Goal: Task Accomplishment & Management: Use online tool/utility

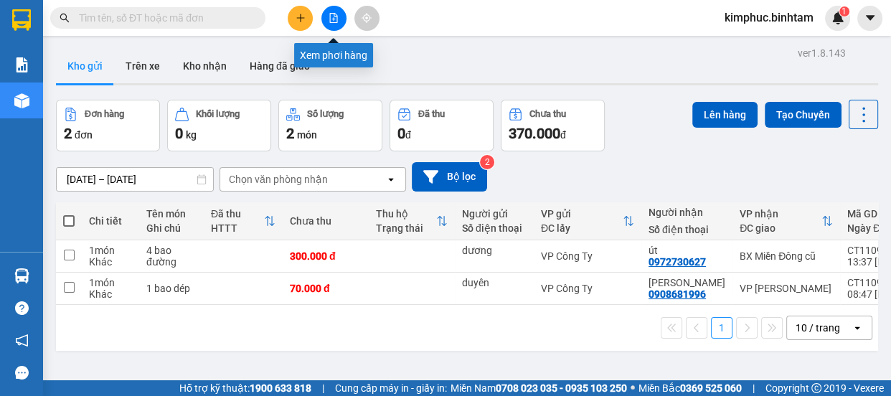
click at [331, 19] on icon "file-add" at bounding box center [334, 18] width 10 height 10
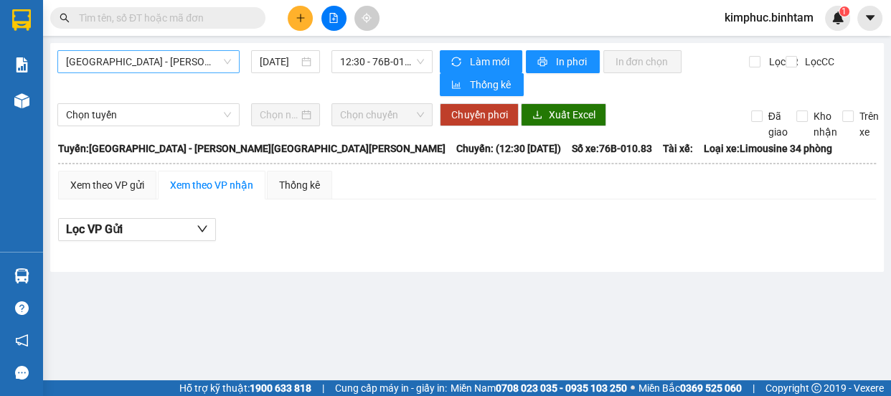
click at [130, 59] on span "Hà Nội - Quảng Ngãi" at bounding box center [148, 62] width 165 height 22
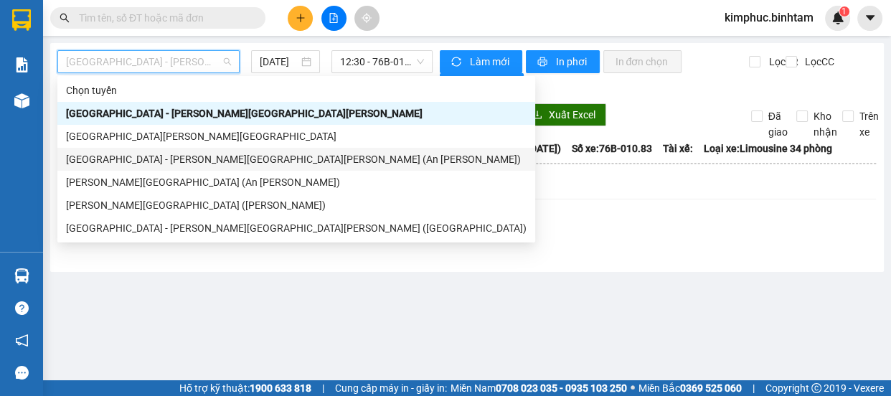
click at [136, 154] on div "Sài Gòn - Quảng Ngãi (An Sương)" at bounding box center [296, 159] width 461 height 16
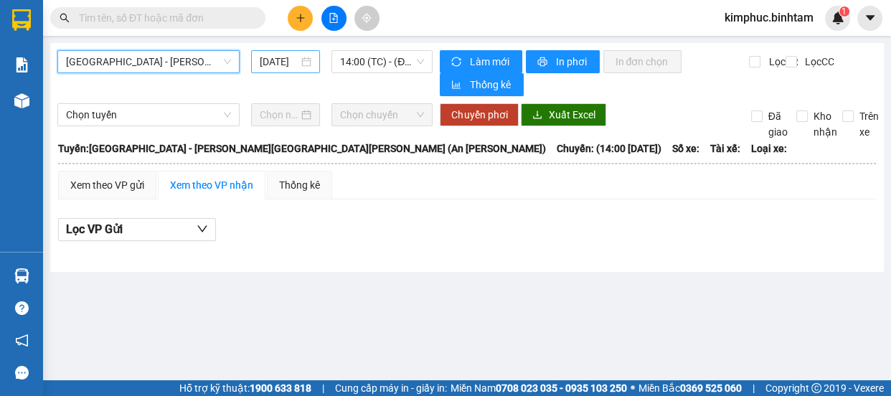
click at [289, 58] on input "12/09/2025" at bounding box center [279, 62] width 39 height 16
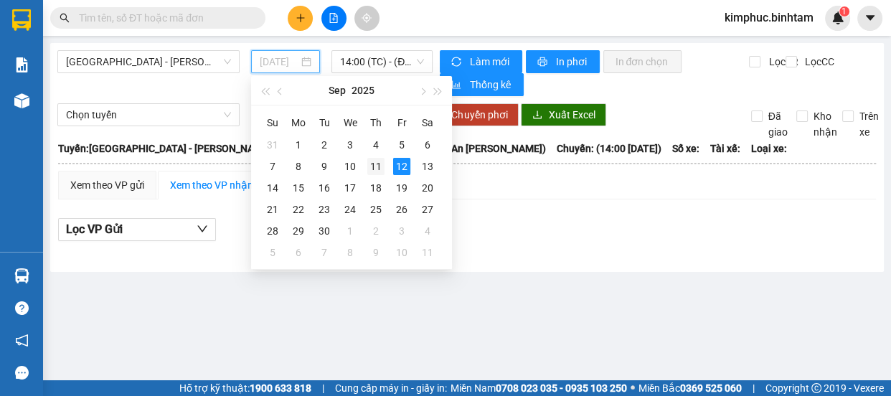
click at [378, 162] on div "11" at bounding box center [375, 166] width 17 height 17
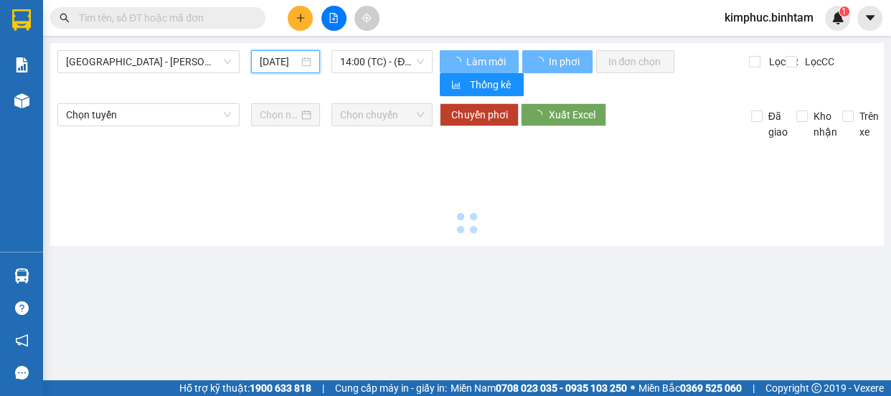
type input "11/09/2025"
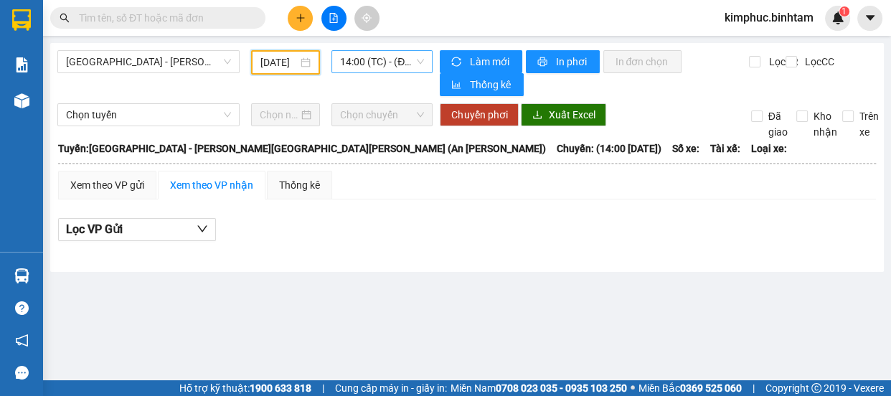
click at [360, 65] on span "14:00 (TC) - (Đã hủy)" at bounding box center [382, 62] width 84 height 22
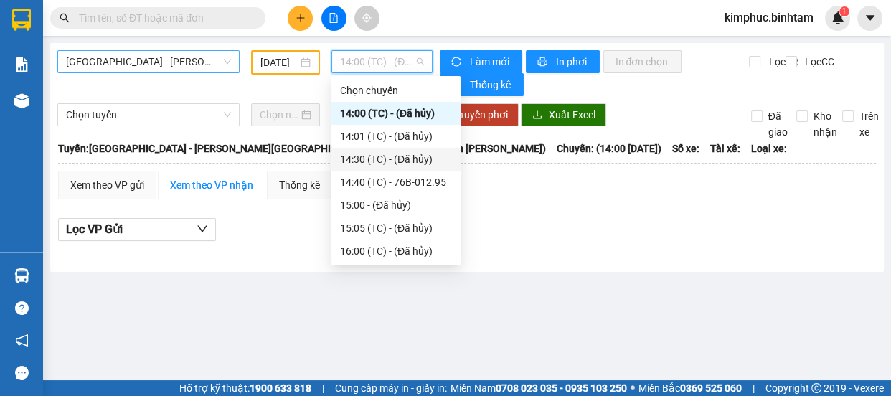
click at [186, 65] on span "Sài Gòn - Quảng Ngãi (An Sương)" at bounding box center [148, 62] width 165 height 22
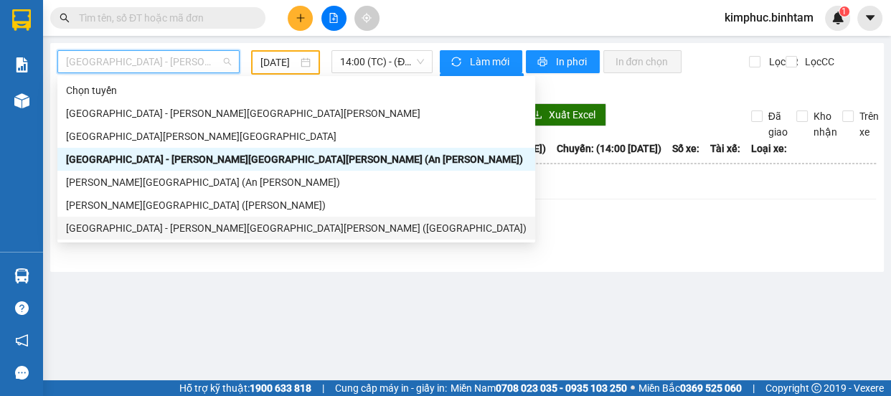
click at [204, 230] on div "Sài Gòn - Quảng Ngãi (Vạn Phúc)" at bounding box center [296, 228] width 461 height 16
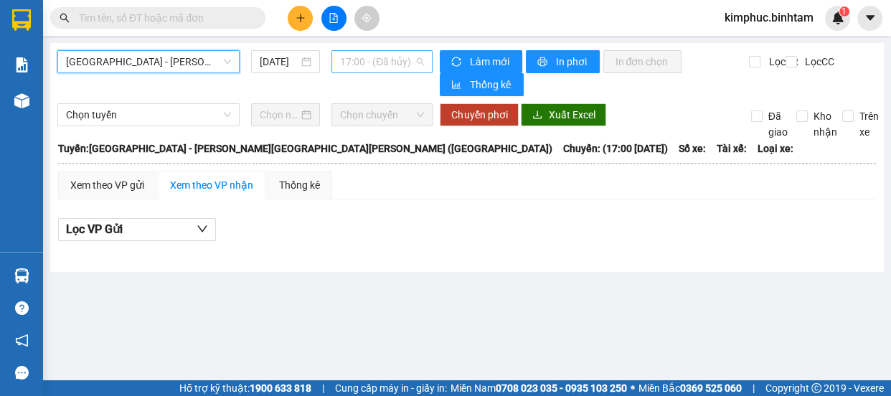
click at [389, 65] on span "17:00 - (Đã hủy)" at bounding box center [382, 62] width 84 height 22
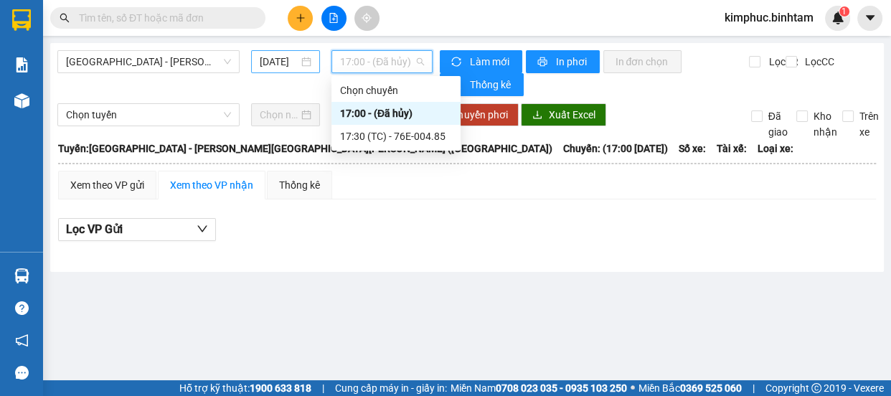
click at [290, 63] on input "12/09/2025" at bounding box center [279, 62] width 39 height 16
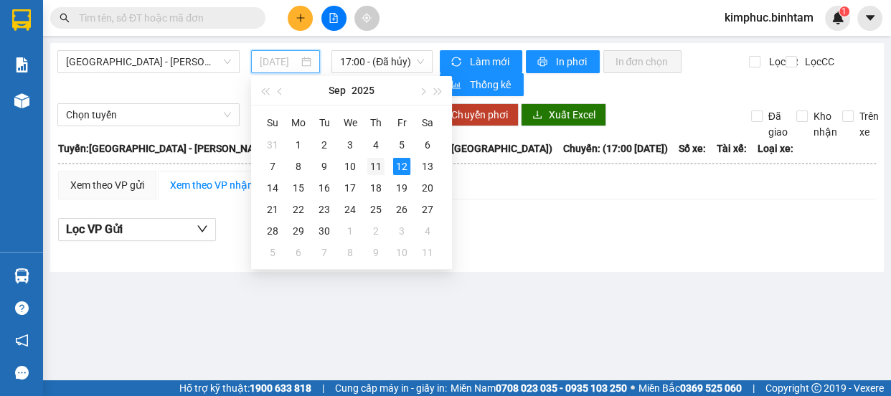
click at [380, 166] on div "11" at bounding box center [375, 166] width 17 height 17
type input "11/09/2025"
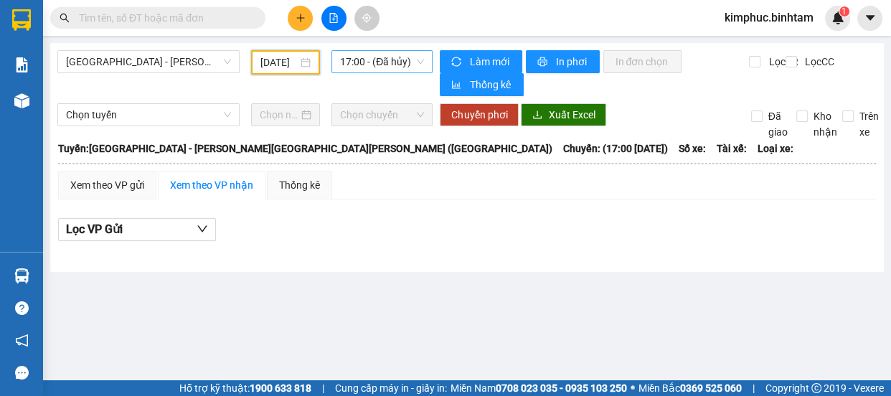
click at [382, 60] on span "17:00 - (Đã hủy)" at bounding box center [382, 62] width 84 height 22
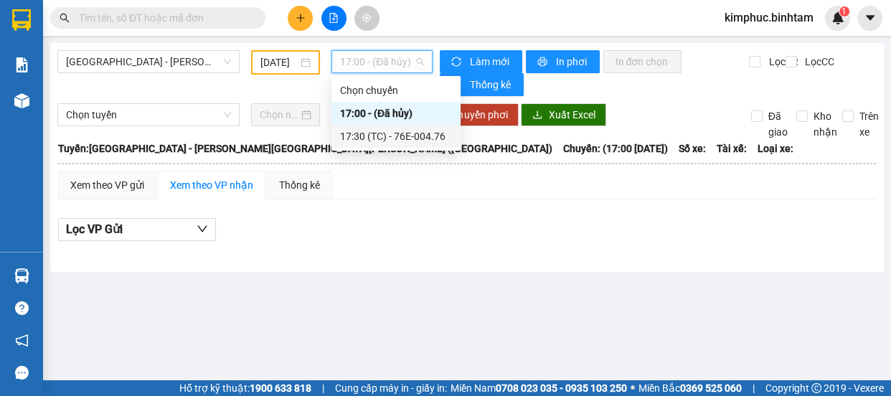
click at [400, 136] on div "17:30 (TC) - 76E-004.76" at bounding box center [396, 136] width 112 height 16
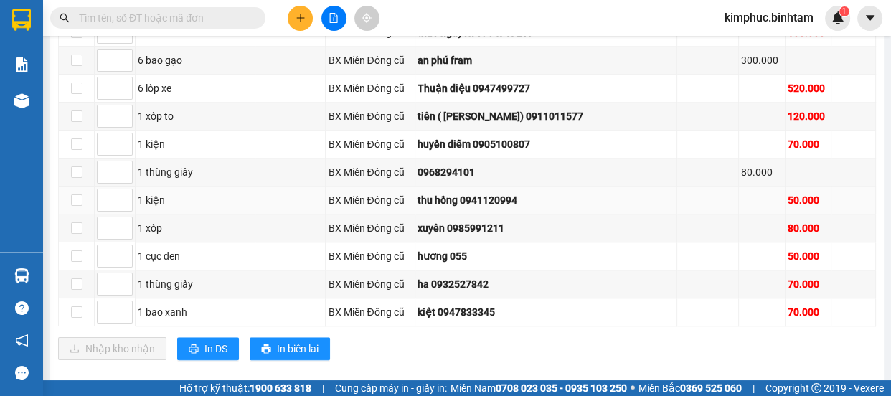
scroll to position [1430, 0]
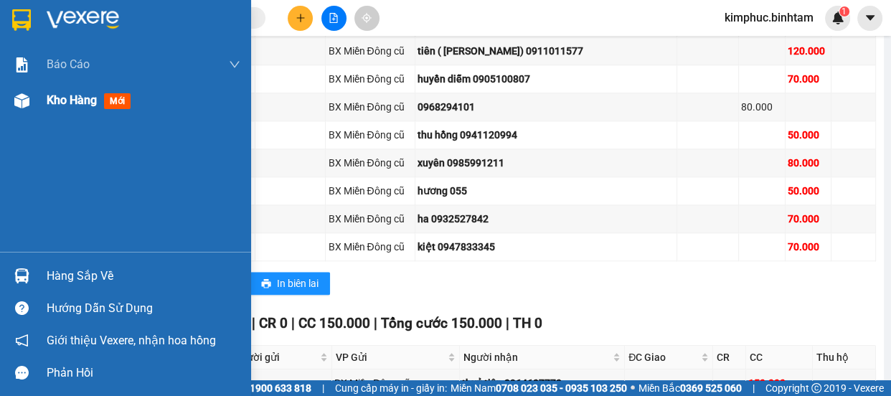
click at [82, 92] on div "Kho hàng mới" at bounding box center [92, 100] width 90 height 18
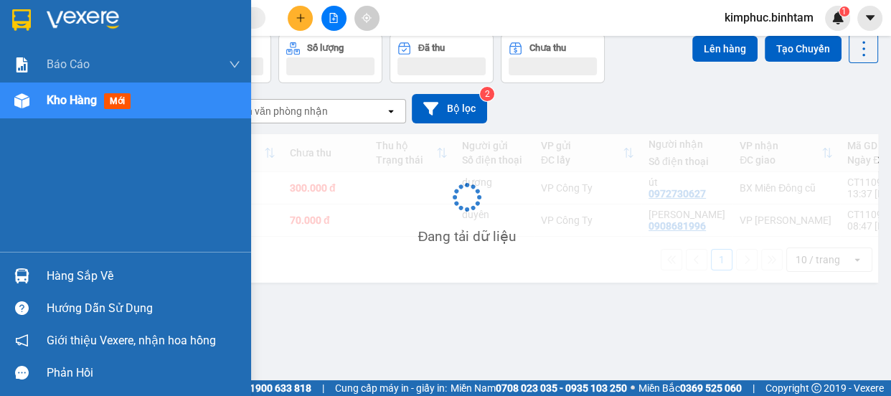
click at [82, 98] on span "Kho hàng" at bounding box center [72, 100] width 50 height 14
